Goal: Task Accomplishment & Management: Manage account settings

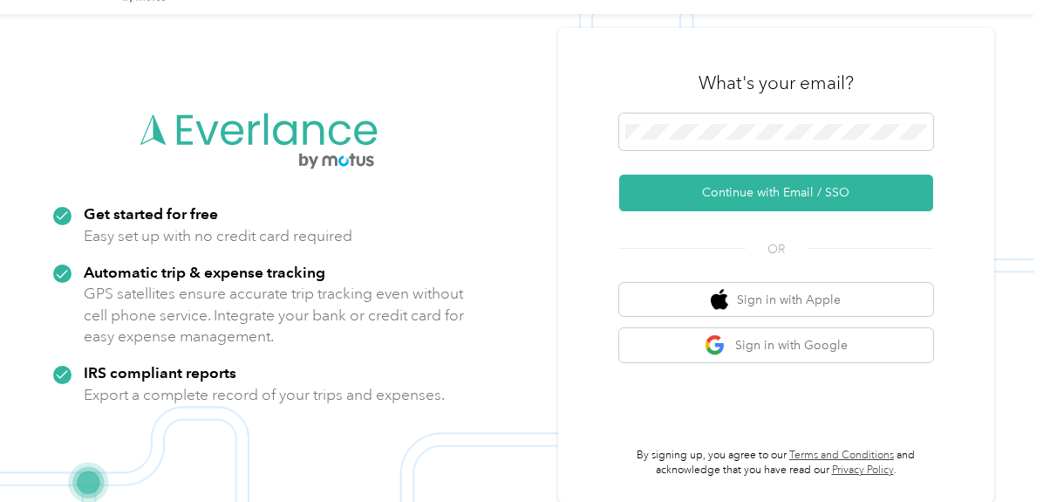
scroll to position [56, 0]
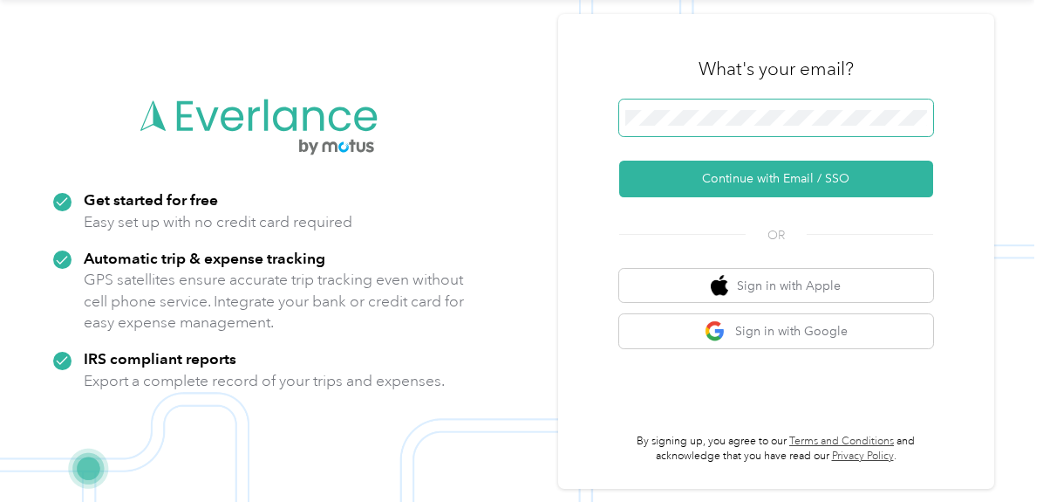
click at [694, 107] on span at bounding box center [776, 117] width 314 height 37
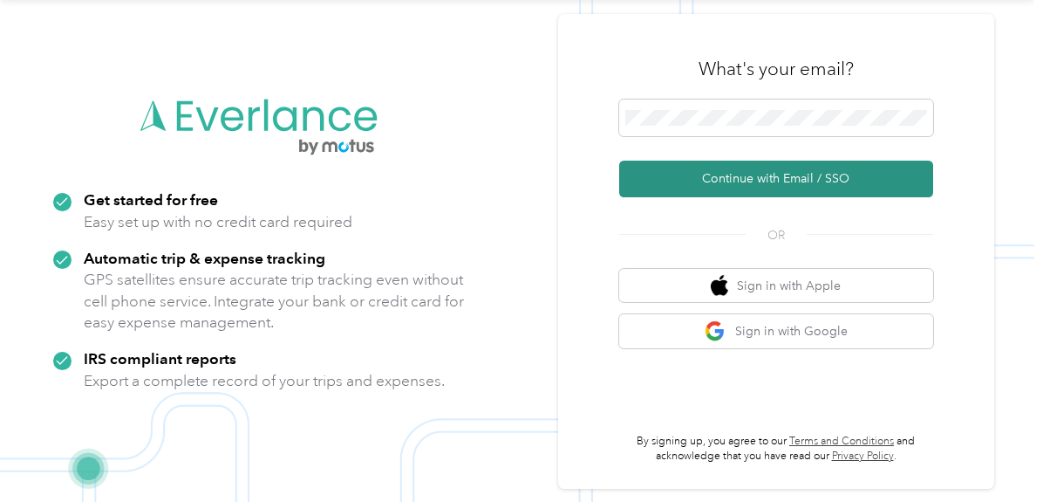
click at [803, 178] on button "Continue with Email / SSO" at bounding box center [776, 179] width 314 height 37
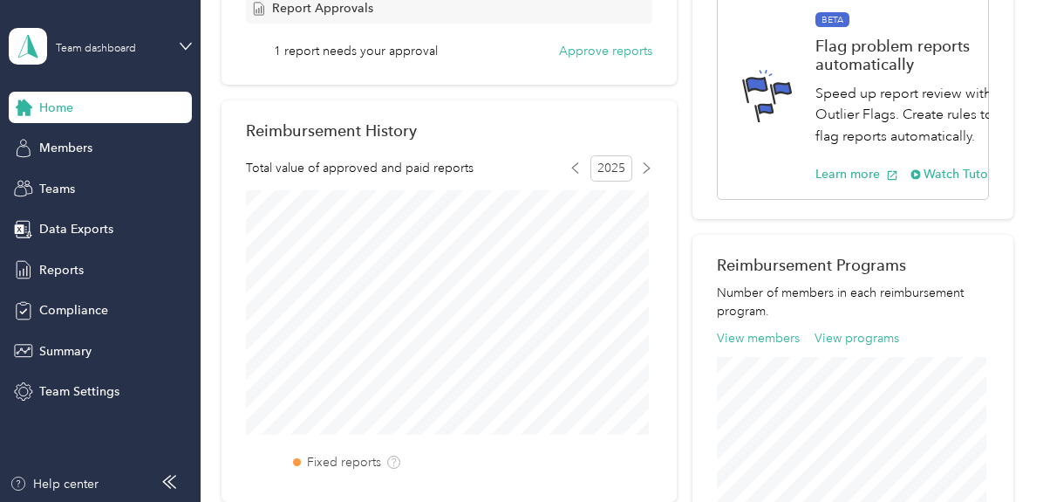
scroll to position [262, 0]
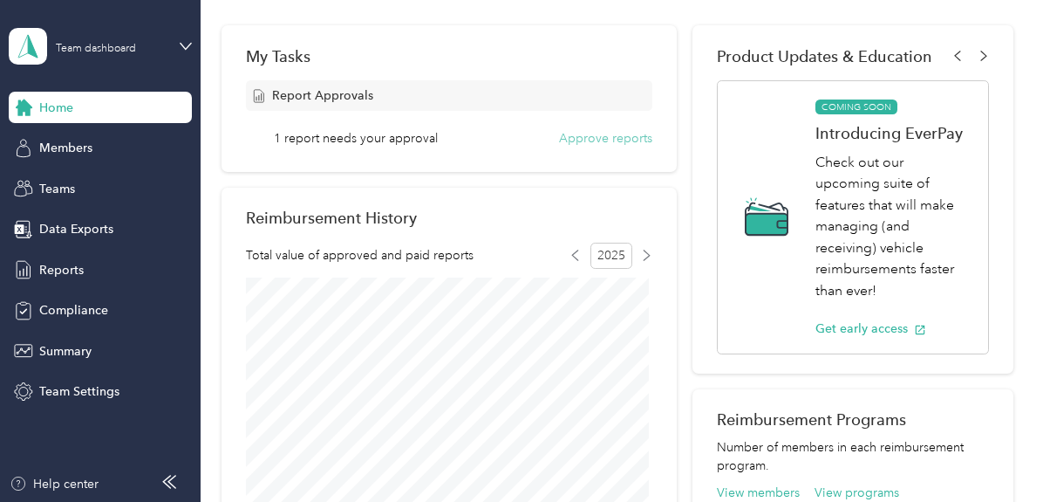
click at [591, 135] on button "Approve reports" at bounding box center [605, 138] width 93 height 18
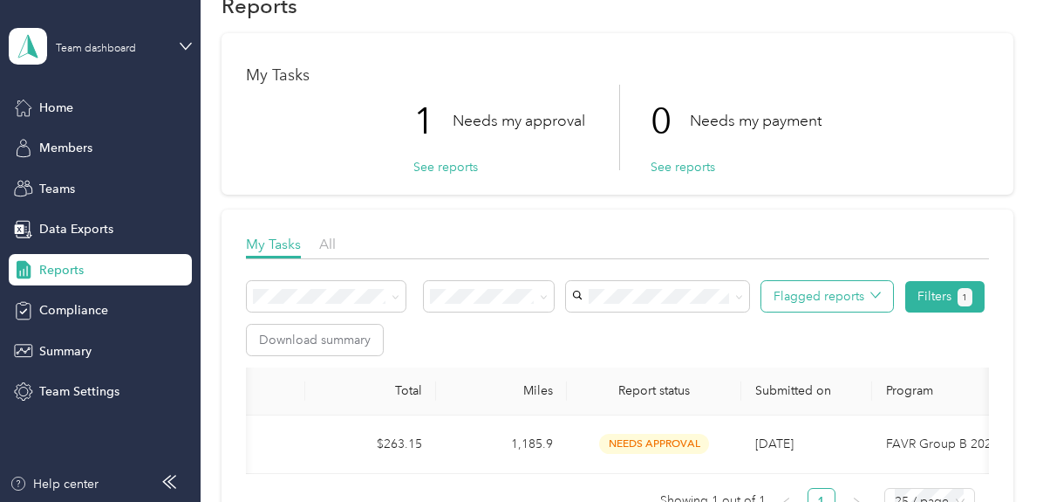
scroll to position [26, 0]
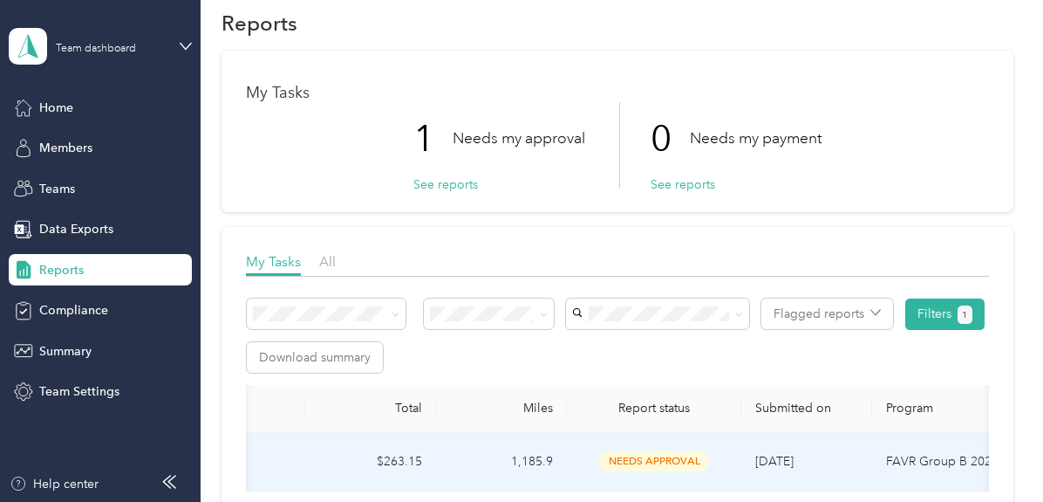
click at [646, 458] on span "needs approval" at bounding box center [654, 461] width 110 height 20
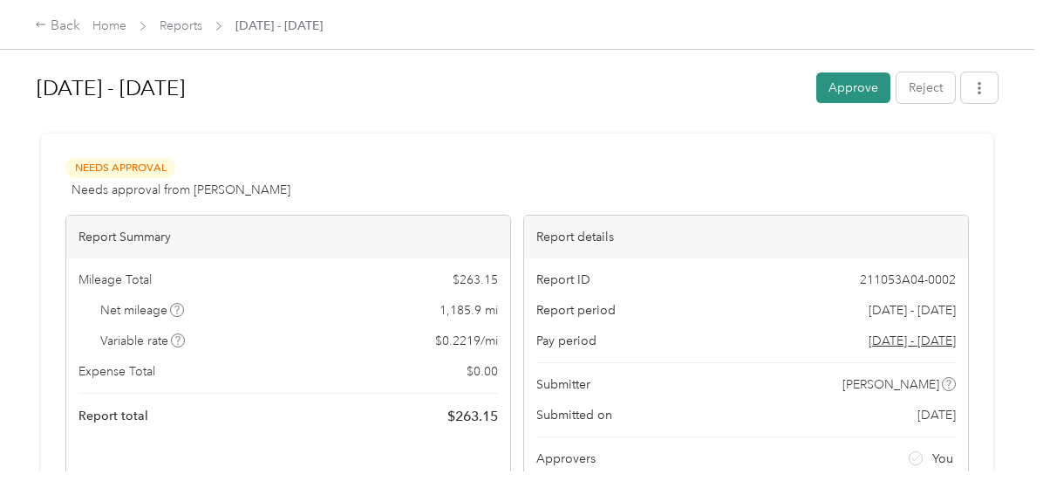
click at [851, 88] on button "Approve" at bounding box center [853, 87] width 74 height 31
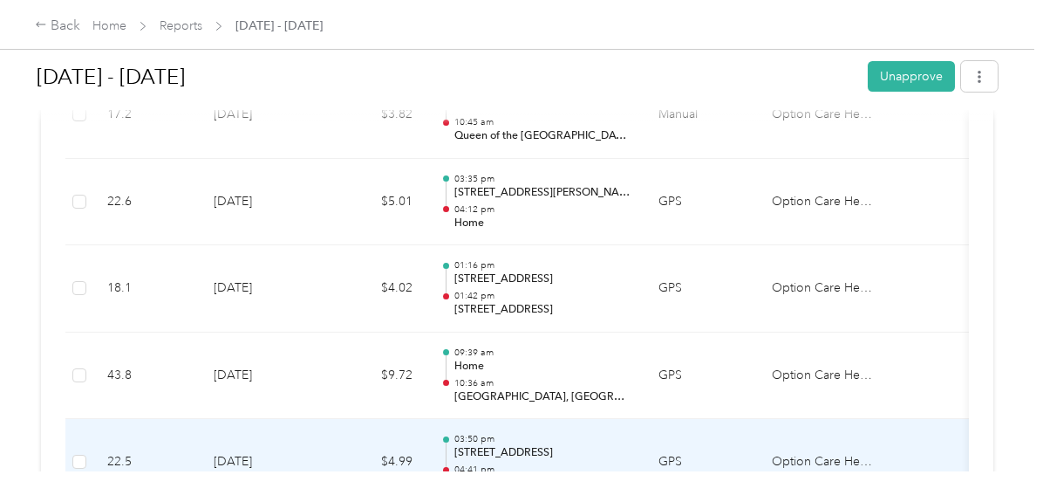
scroll to position [523, 0]
